Goal: Task Accomplishment & Management: Use online tool/utility

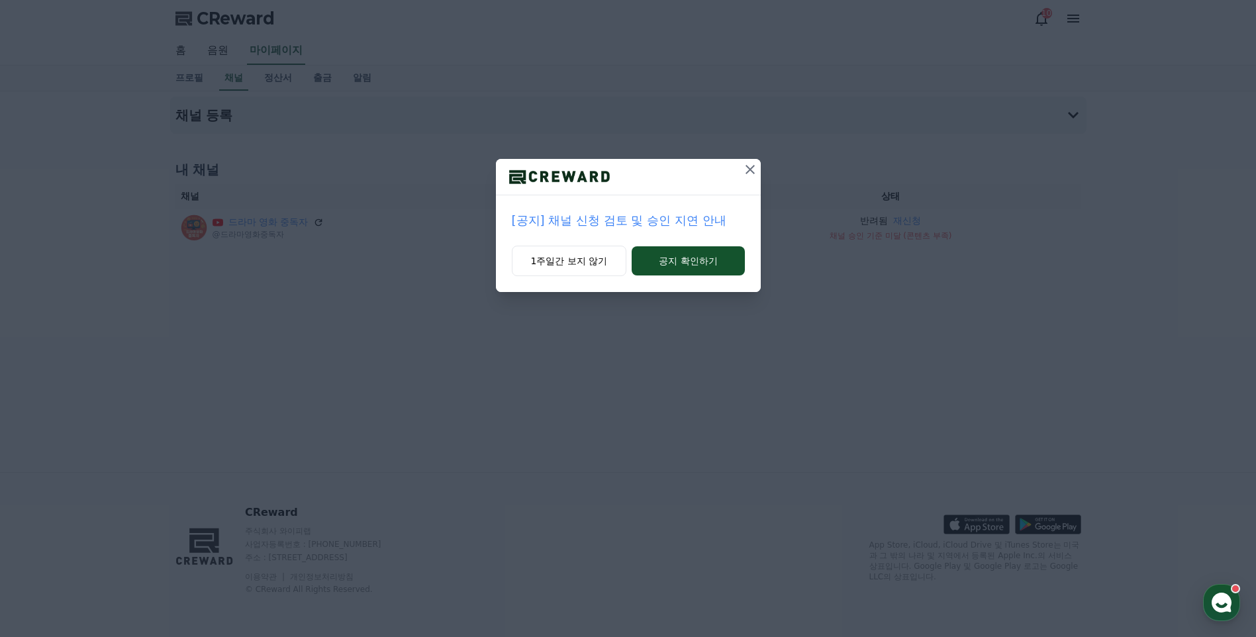
click at [632, 218] on p "[공지] 채널 신청 검토 및 승인 지연 안내" at bounding box center [628, 220] width 233 height 19
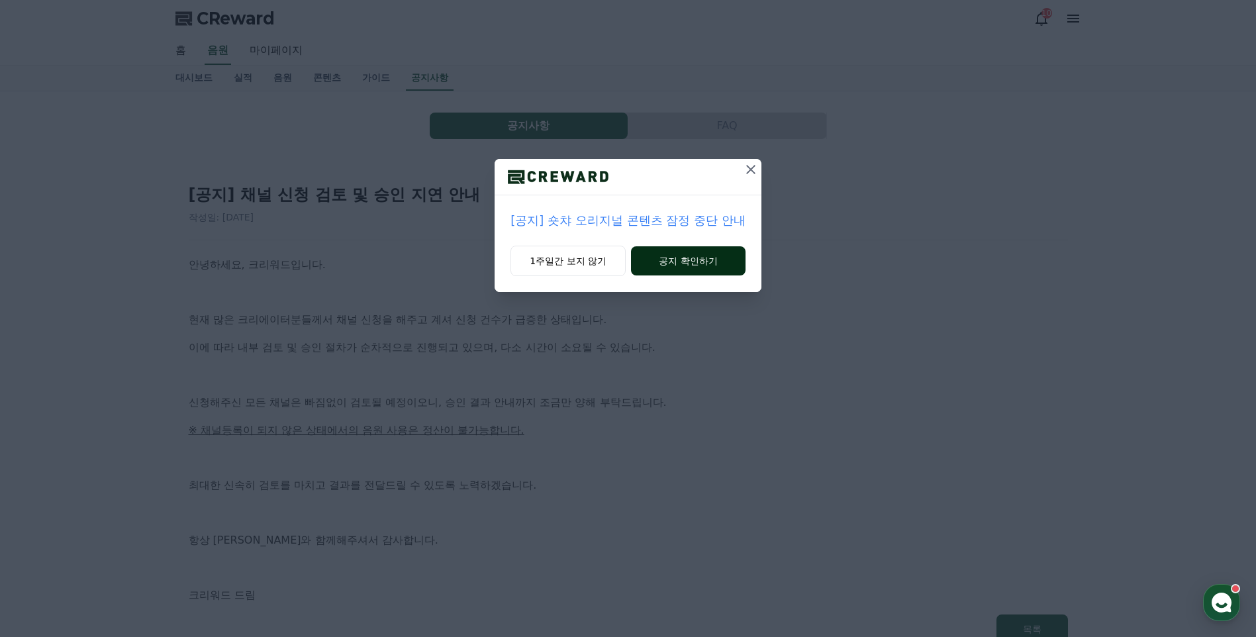
click at [674, 260] on button "공지 확인하기" at bounding box center [688, 260] width 115 height 29
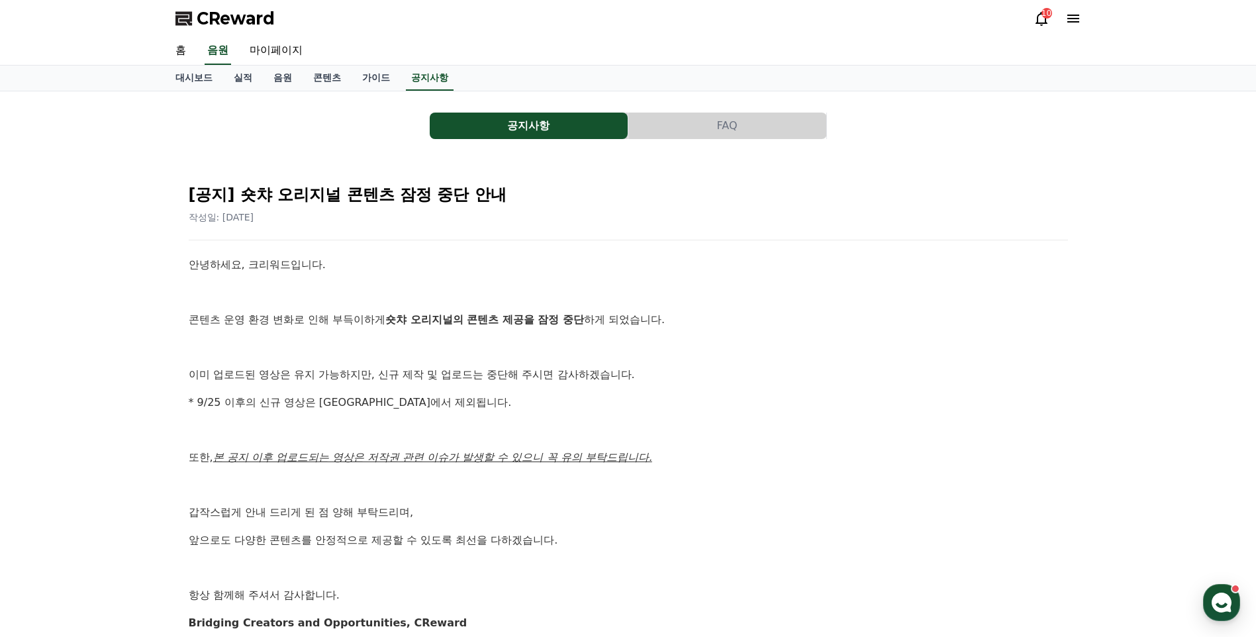
click at [554, 131] on button "공지사항" at bounding box center [529, 126] width 198 height 26
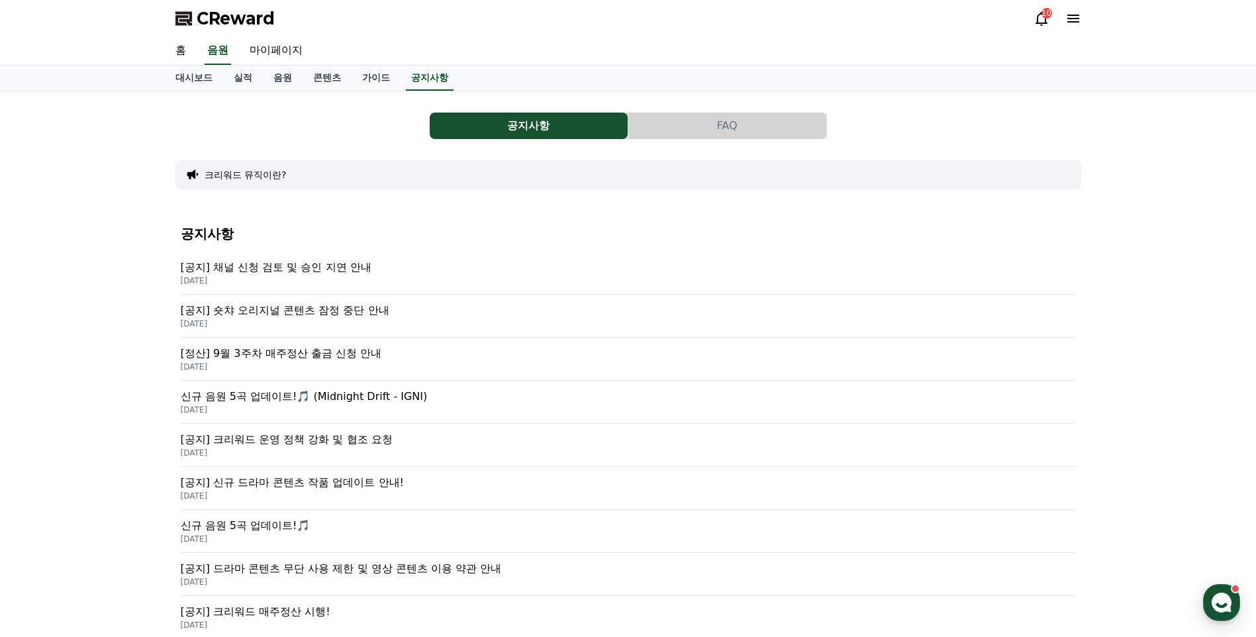
click at [371, 282] on p "2025-09-26" at bounding box center [628, 280] width 895 height 11
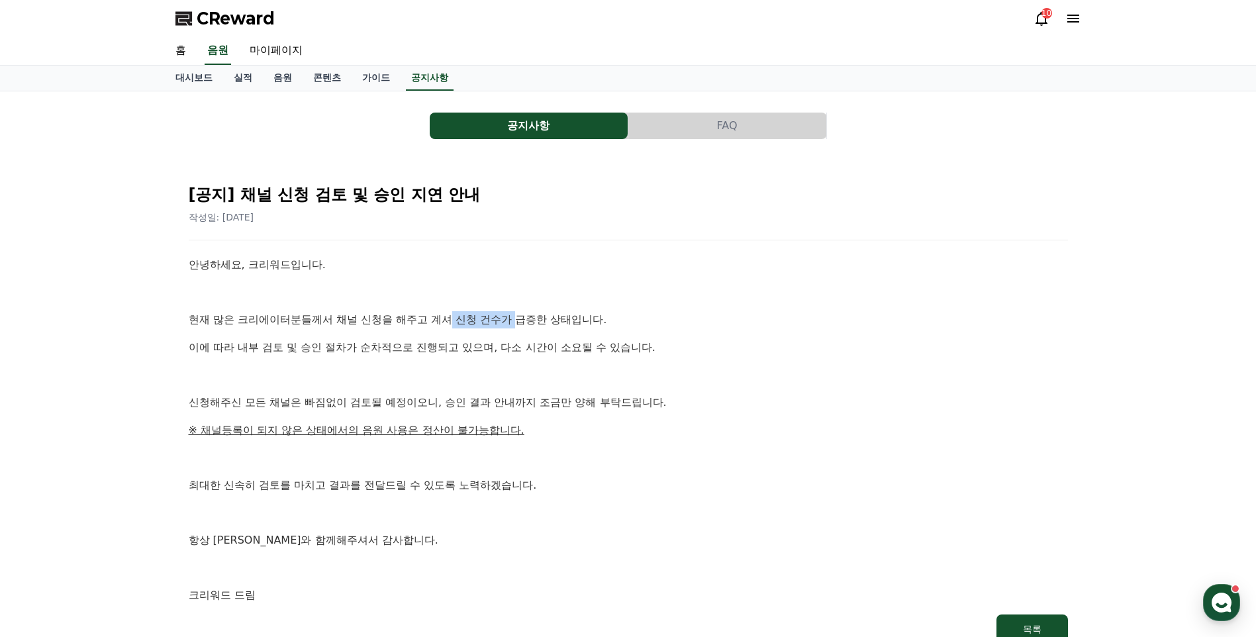
drag, startPoint x: 452, startPoint y: 318, endPoint x: 518, endPoint y: 321, distance: 65.6
click at [518, 321] on p "현재 많은 크리에이터분들께서 채널 신청을 해주고 계셔 신청 건수가 급증한 상태입니다." at bounding box center [628, 319] width 879 height 17
drag, startPoint x: 518, startPoint y: 321, endPoint x: 532, endPoint y: 353, distance: 34.7
click at [532, 353] on p "이에 따라 내부 검토 및 승인 절차가 순차적으로 진행되고 있으며, 다소 시간이 소요될 수 있습니다." at bounding box center [628, 347] width 879 height 17
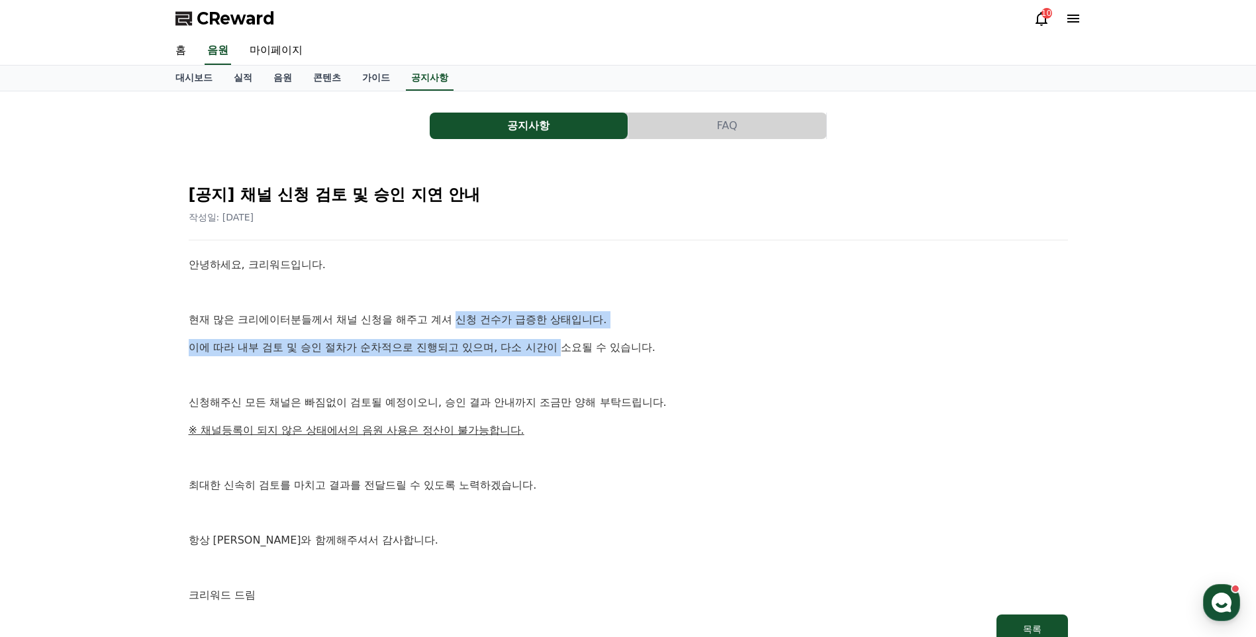
drag, startPoint x: 459, startPoint y: 318, endPoint x: 565, endPoint y: 328, distance: 107.1
click at [565, 328] on div "안녕하세요, 크리워드입니다. 현재 많은 크리에이터분들께서 채널 신청을 해주고 계셔 신청 건수가 급증한 상태입니다. 이에 따라 내부 검토 및 승…" at bounding box center [628, 430] width 879 height 348
drag, startPoint x: 565, startPoint y: 328, endPoint x: 445, endPoint y: 350, distance: 122.5
click at [467, 350] on p "이에 따라 내부 검토 및 승인 절차가 순차적으로 진행되고 있으며, 다소 시간이 소요될 수 있습니다." at bounding box center [628, 347] width 879 height 17
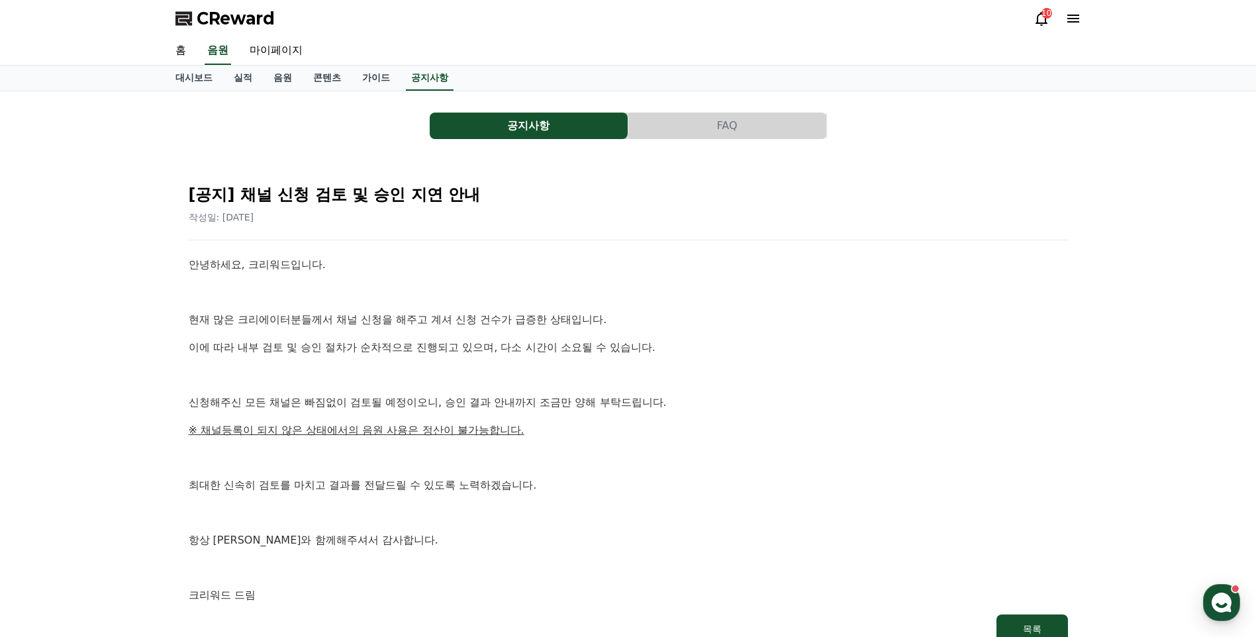
click at [225, 25] on span "CReward" at bounding box center [236, 18] width 78 height 21
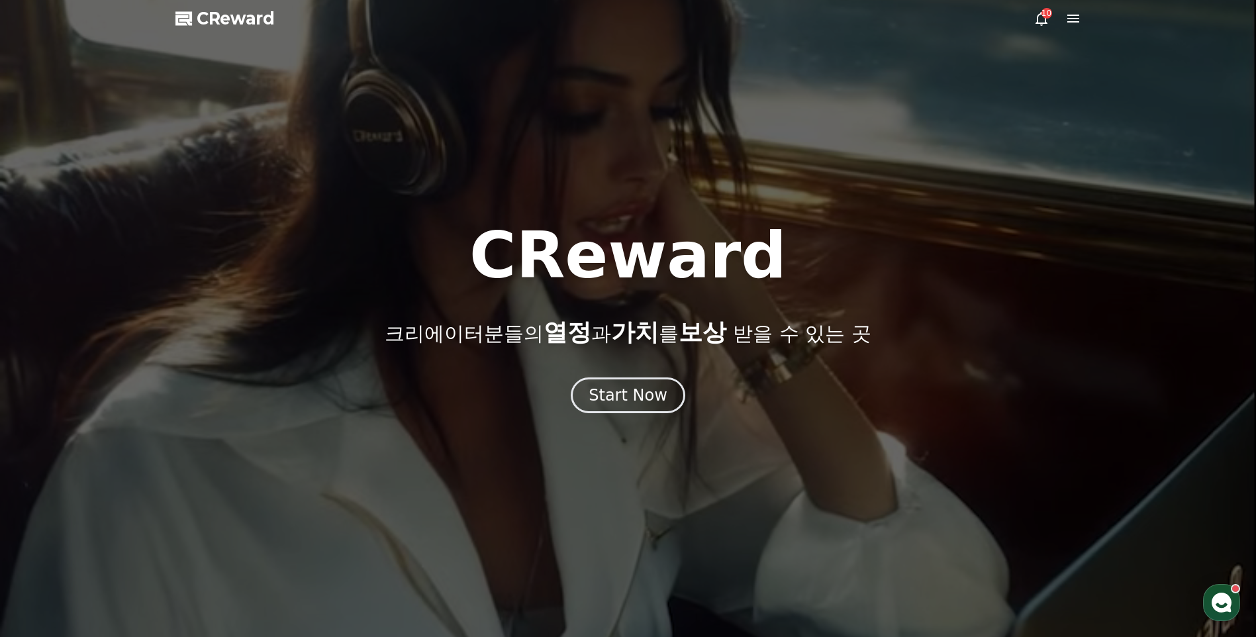
drag, startPoint x: 434, startPoint y: 414, endPoint x: 454, endPoint y: 58, distance: 356.1
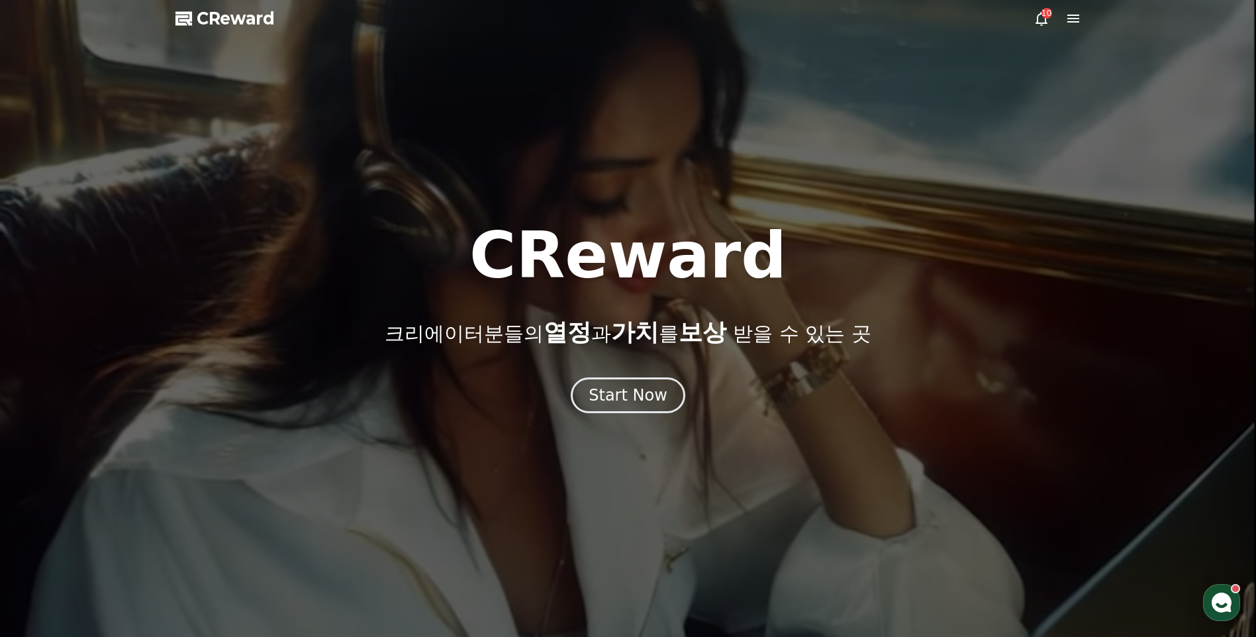
click at [614, 415] on div at bounding box center [628, 318] width 1256 height 637
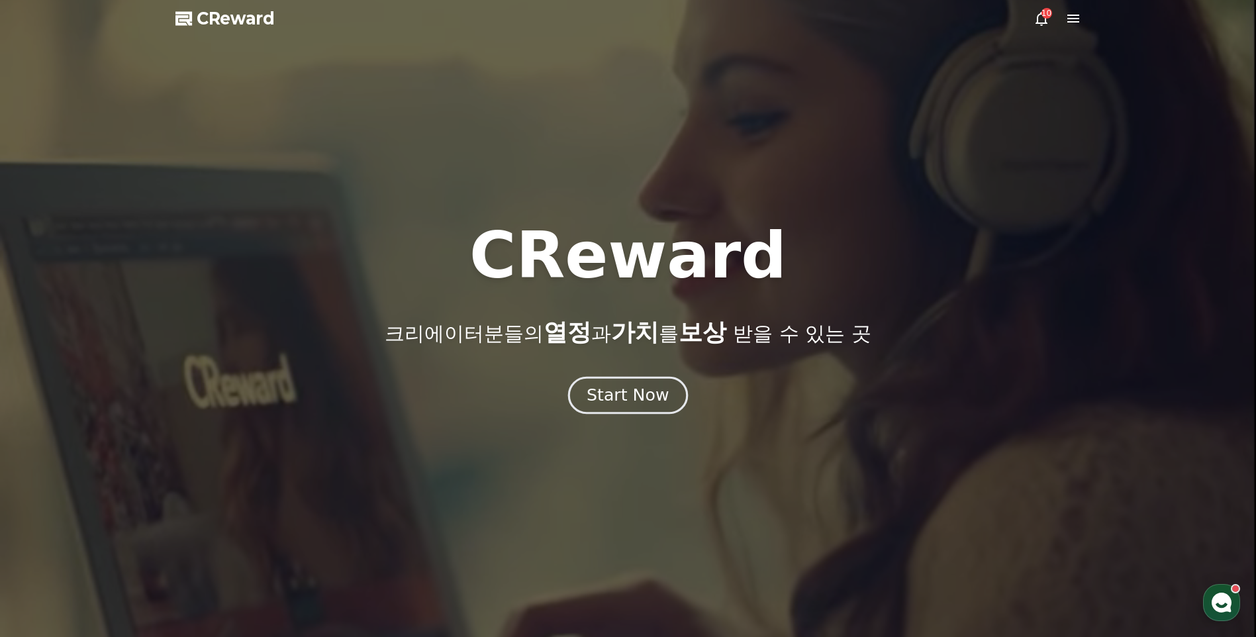
click at [624, 401] on div "Start Now" at bounding box center [628, 395] width 82 height 23
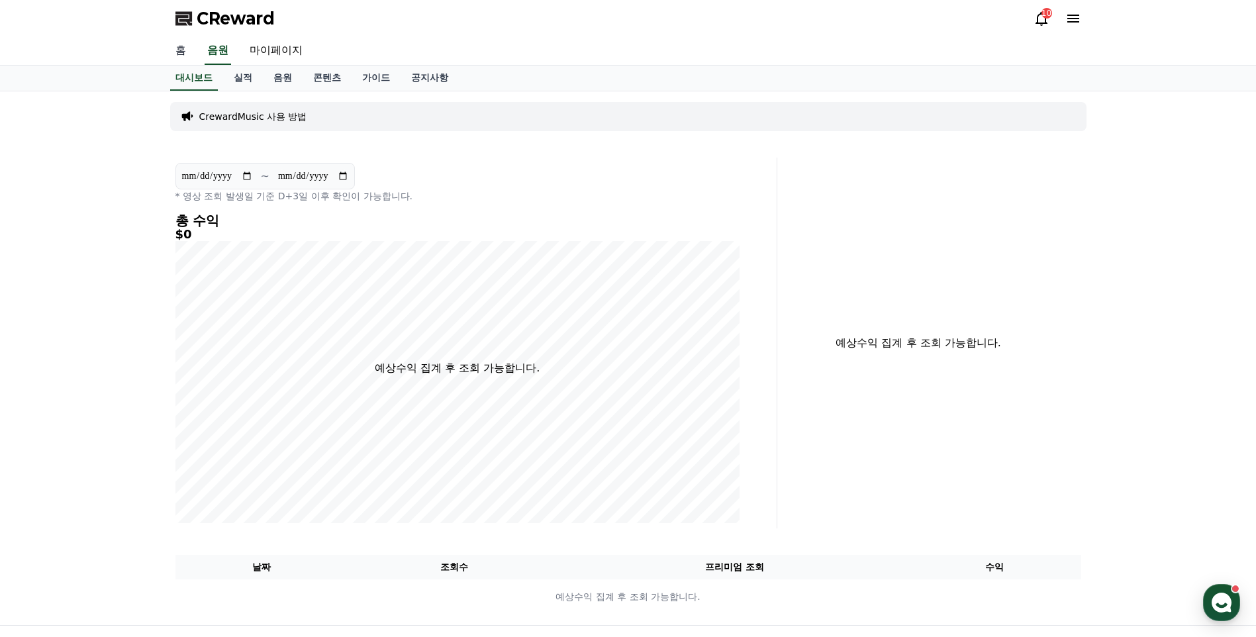
click at [191, 48] on link "홈" at bounding box center [181, 51] width 32 height 28
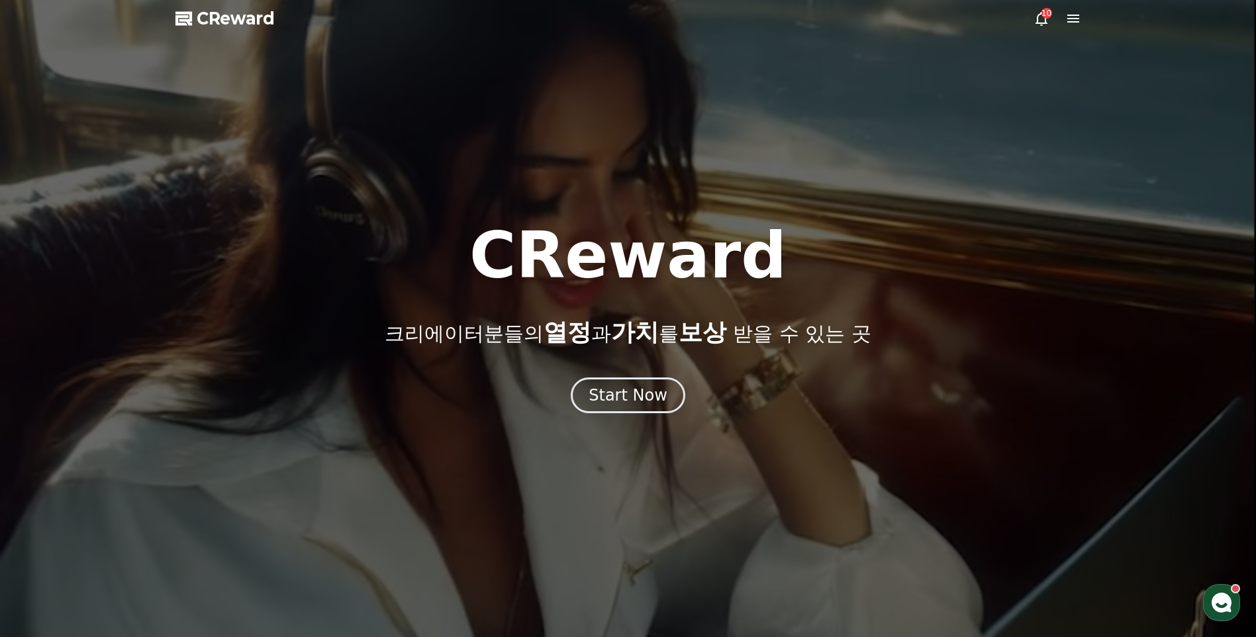
click at [581, 379] on div "Start Now" at bounding box center [628, 395] width 1256 height 36
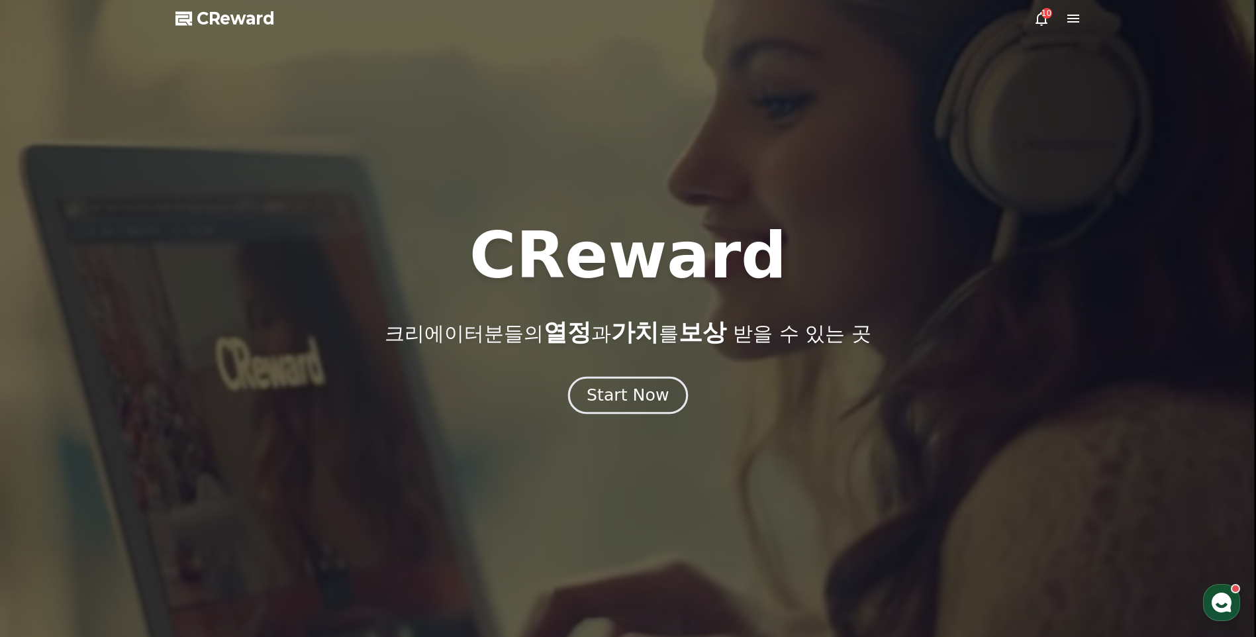
click at [612, 395] on div "Start Now" at bounding box center [628, 395] width 82 height 23
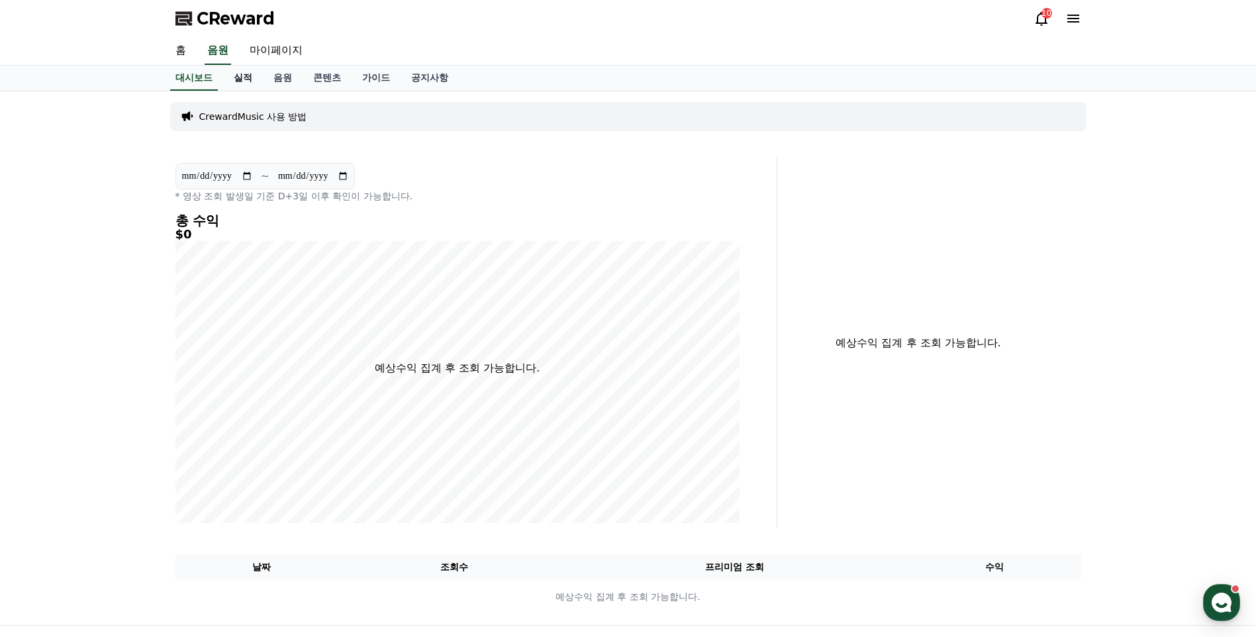
click at [253, 82] on link "실적" at bounding box center [243, 78] width 40 height 25
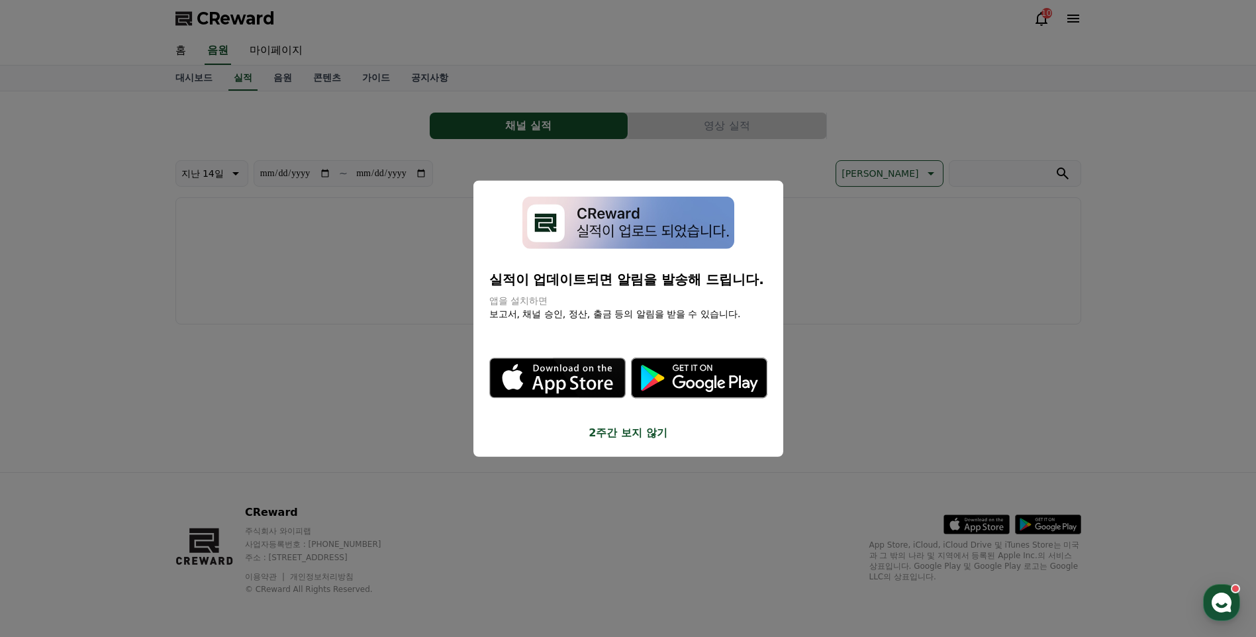
click at [870, 345] on button "close modal" at bounding box center [628, 318] width 1256 height 637
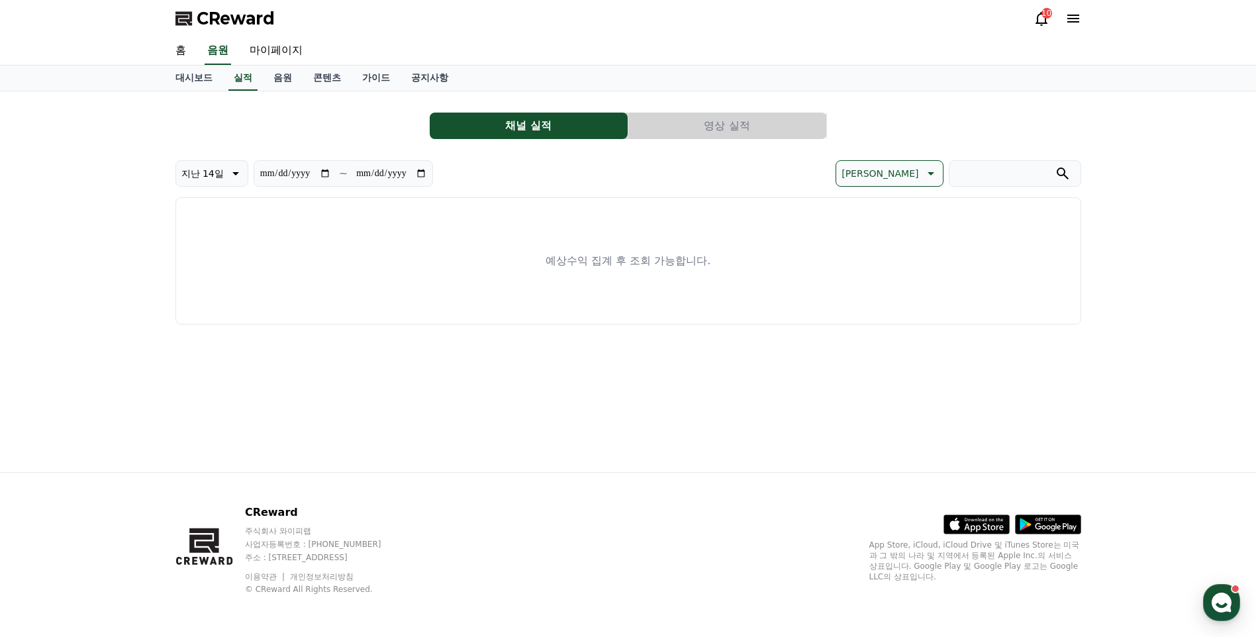
click at [707, 121] on button "영상 실적" at bounding box center [727, 126] width 198 height 26
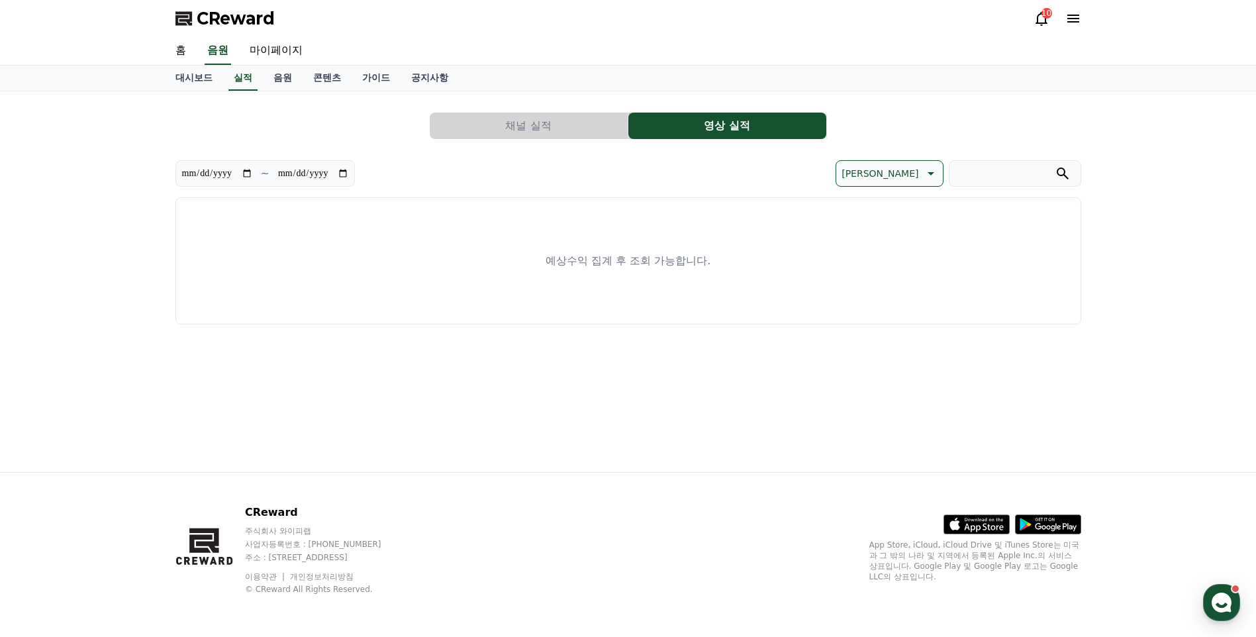
click at [603, 121] on button "채널 실적" at bounding box center [529, 126] width 198 height 26
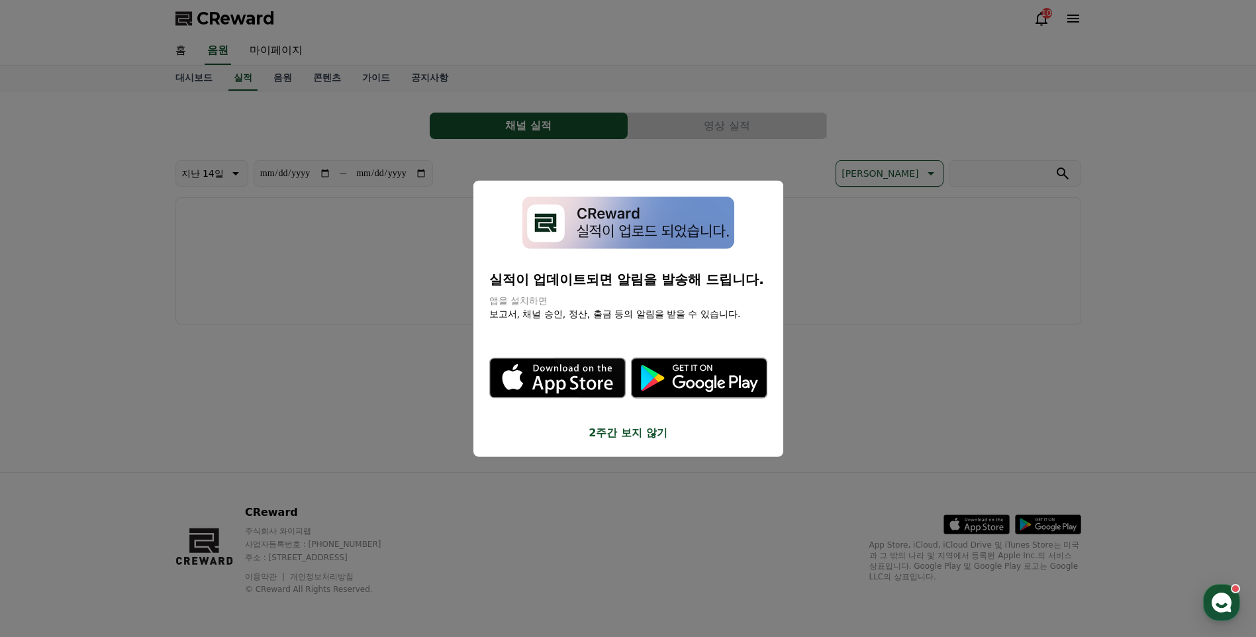
click at [610, 166] on button "close modal" at bounding box center [628, 318] width 1256 height 637
click at [291, 76] on link "음원" at bounding box center [283, 78] width 40 height 25
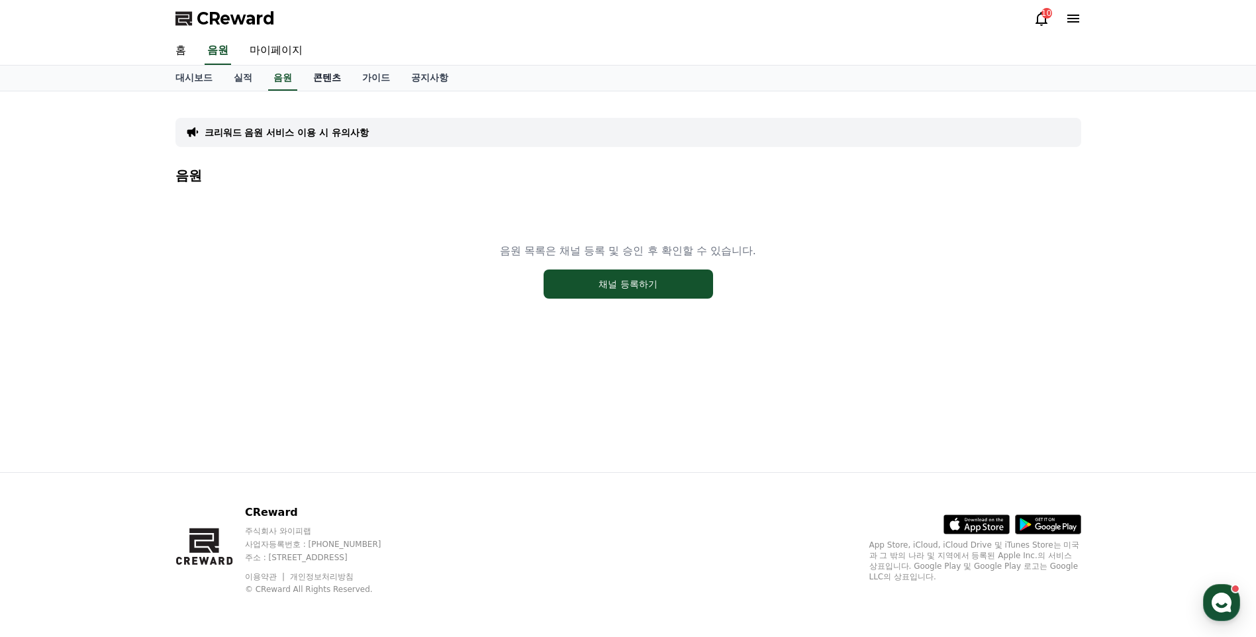
click at [313, 77] on link "콘텐츠" at bounding box center [327, 78] width 49 height 25
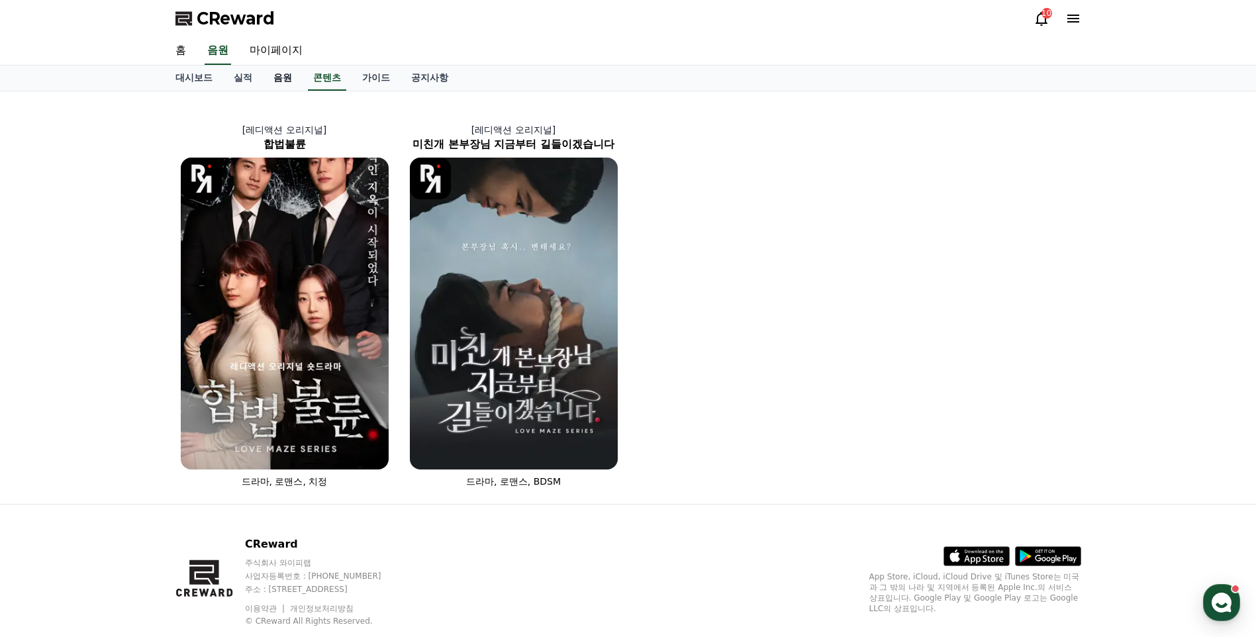
click at [281, 74] on link "음원" at bounding box center [283, 78] width 40 height 25
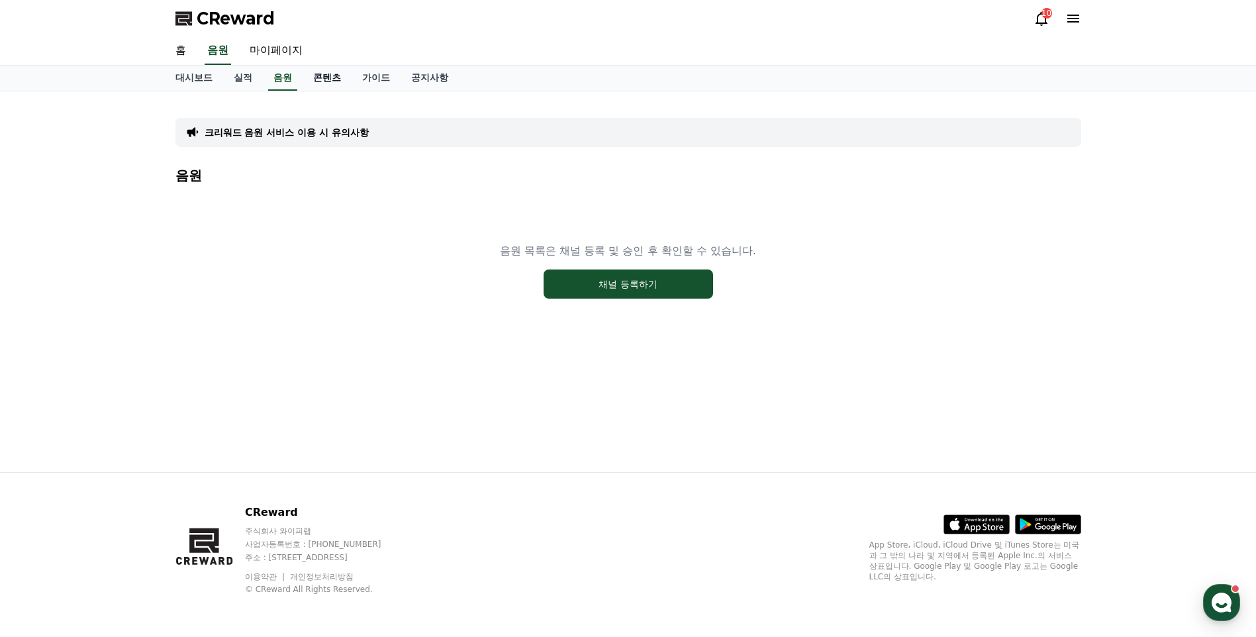
click at [319, 72] on link "콘텐츠" at bounding box center [327, 78] width 49 height 25
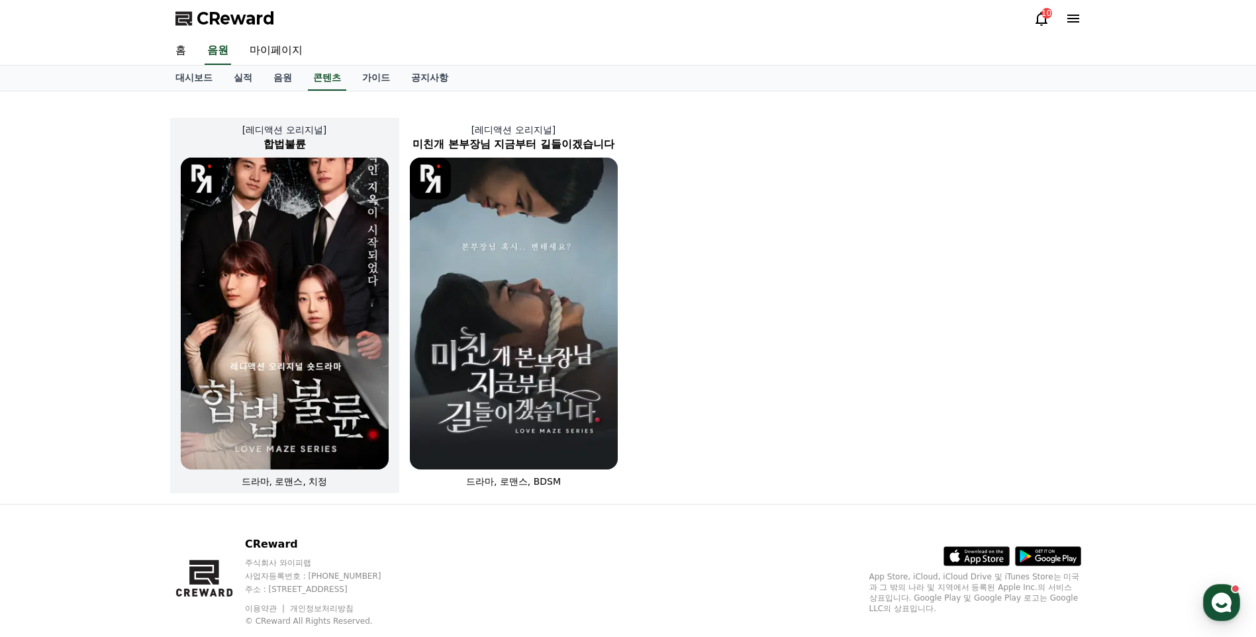
click at [335, 193] on img at bounding box center [285, 314] width 208 height 312
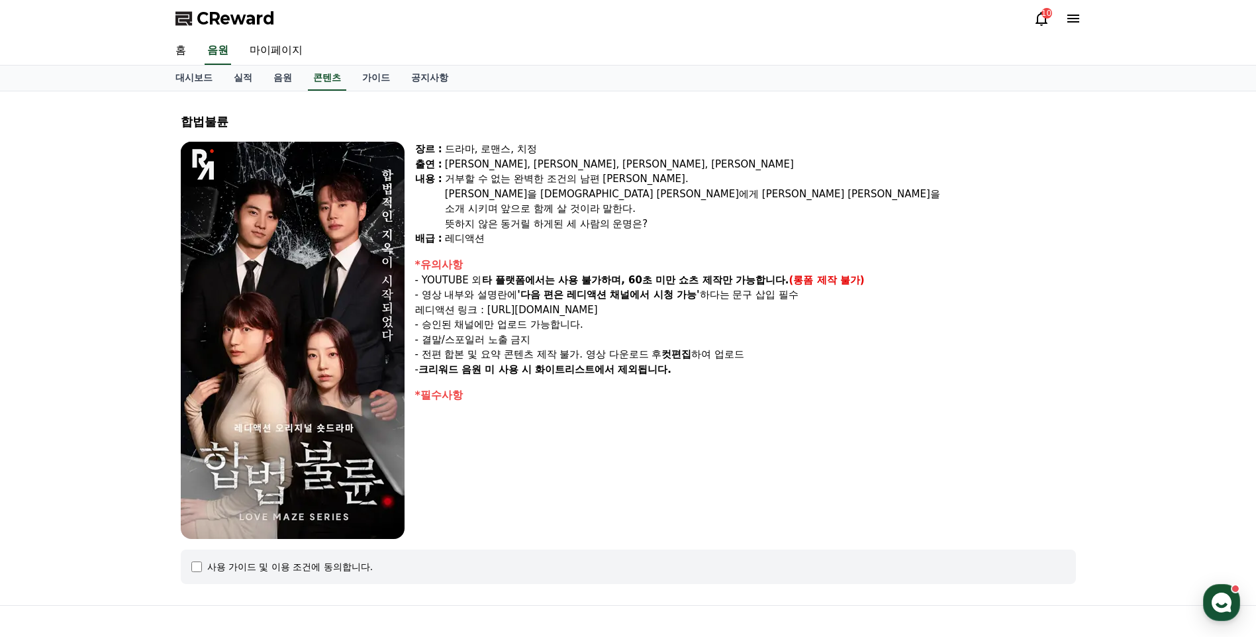
scroll to position [133, 0]
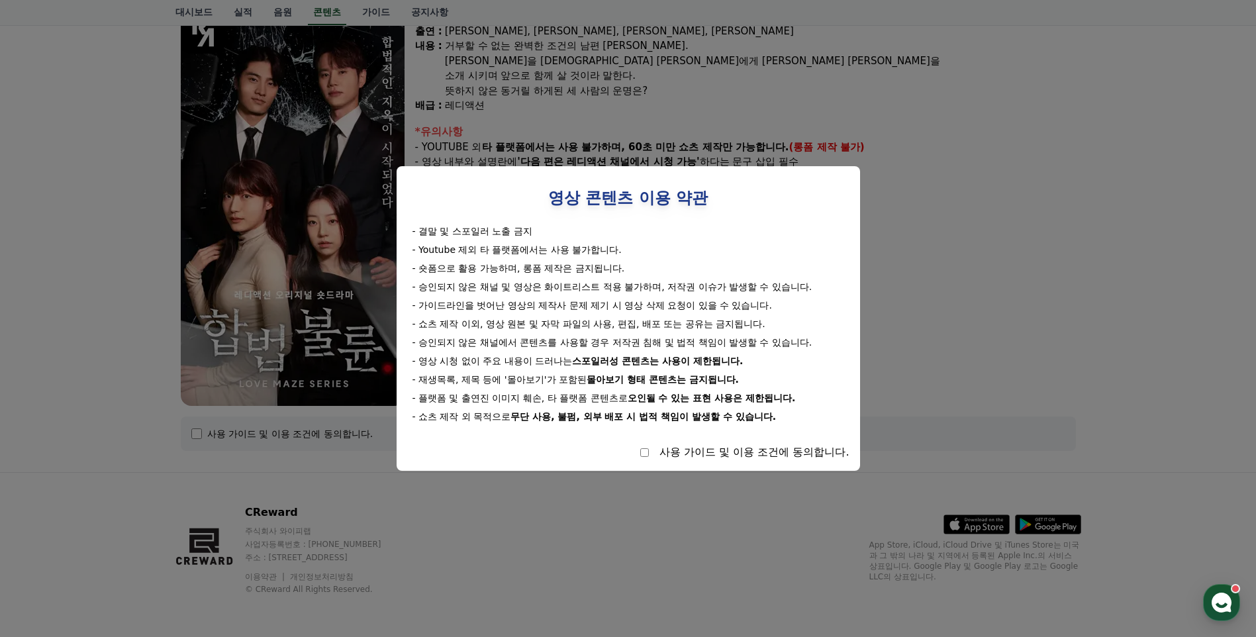
select select
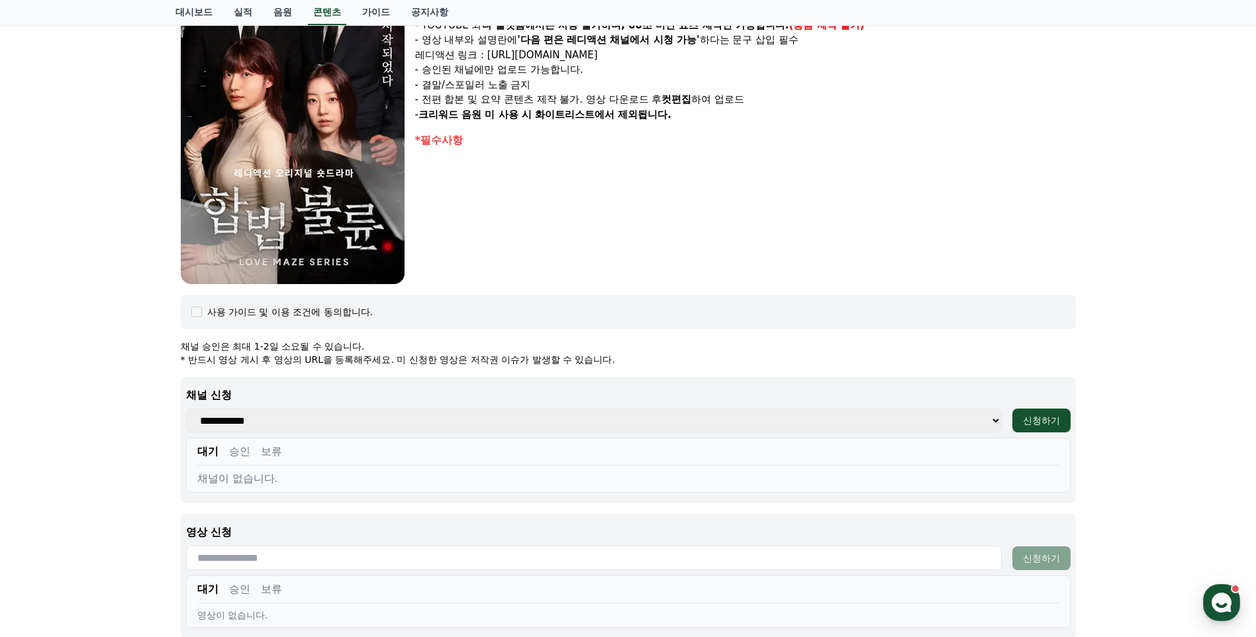
scroll to position [398, 0]
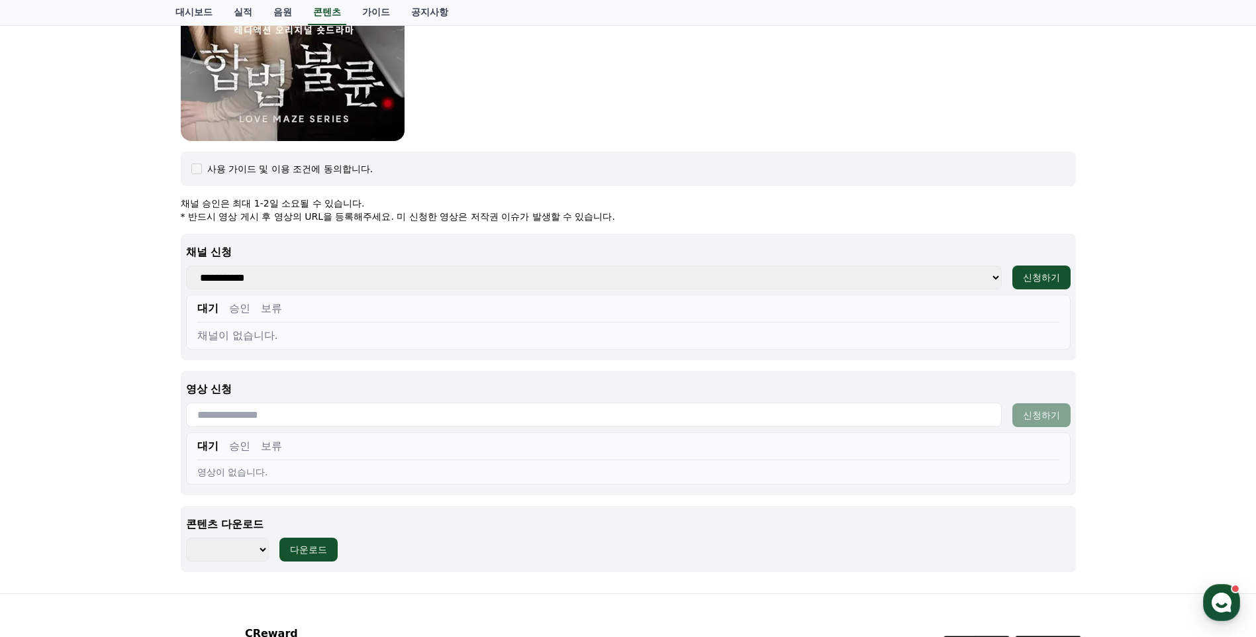
click at [385, 279] on select "**********" at bounding box center [594, 277] width 816 height 24
click at [387, 283] on select "**********" at bounding box center [594, 277] width 816 height 24
click at [239, 311] on button "승인" at bounding box center [239, 309] width 21 height 16
click at [262, 311] on button "보류" at bounding box center [271, 309] width 21 height 16
click at [226, 310] on div "대기 승인 보류" at bounding box center [628, 312] width 862 height 22
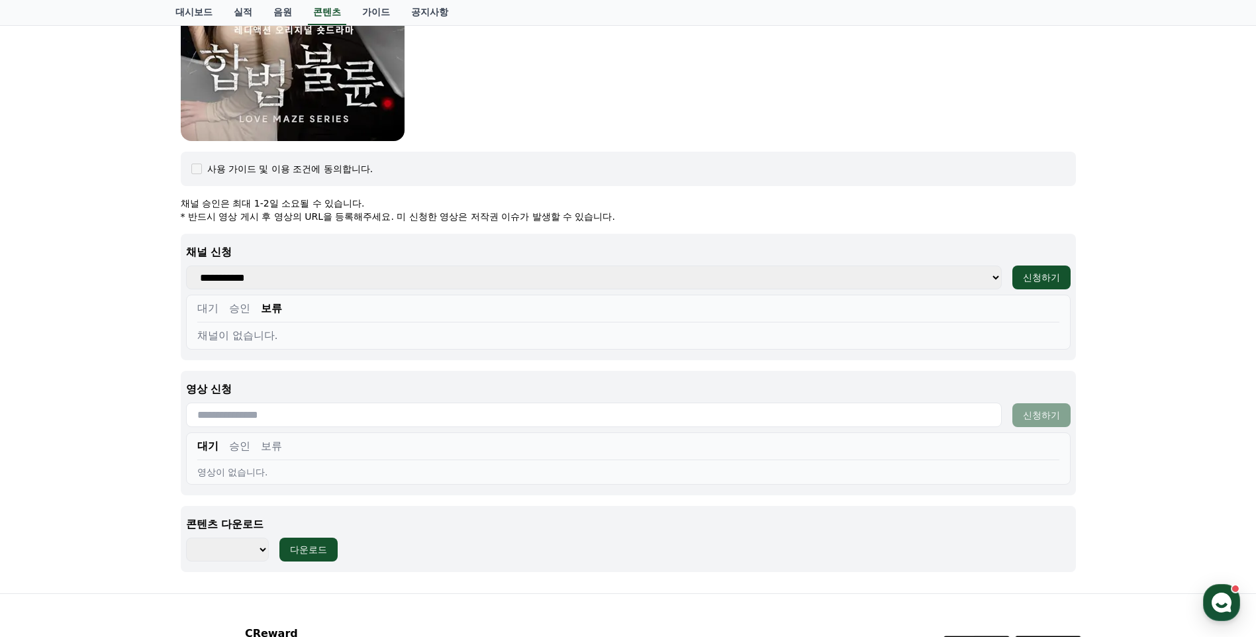
click at [211, 308] on button "대기" at bounding box center [207, 309] width 21 height 16
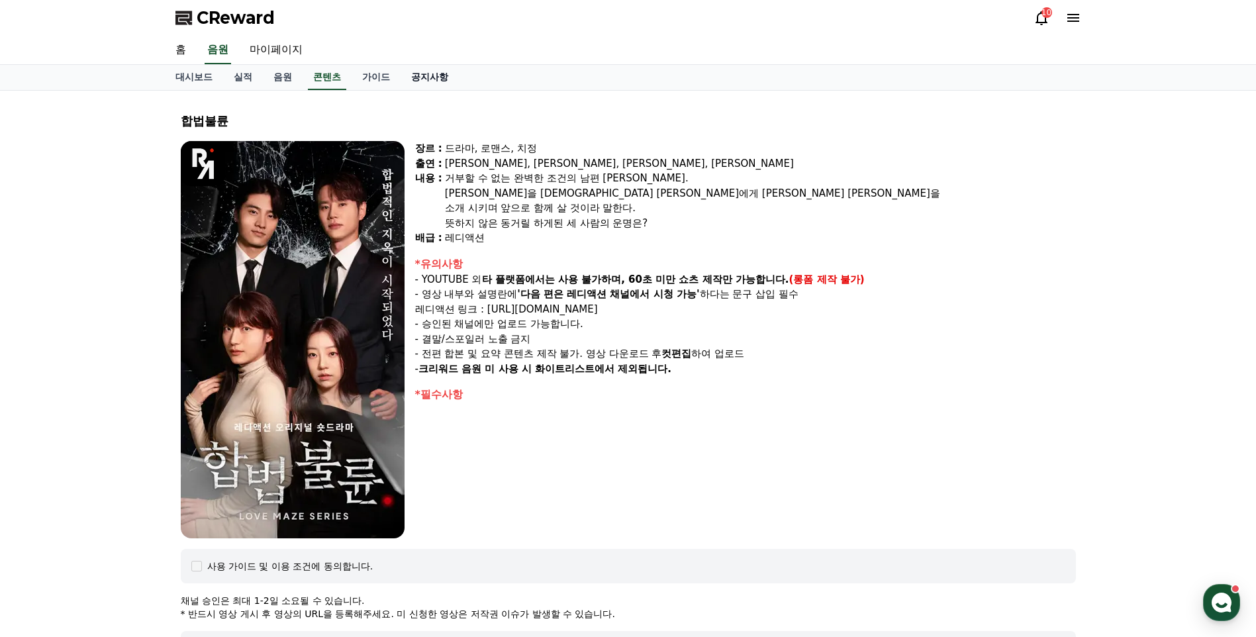
scroll to position [0, 0]
click at [253, 17] on span "CReward" at bounding box center [236, 18] width 78 height 21
